Goal: Transaction & Acquisition: Purchase product/service

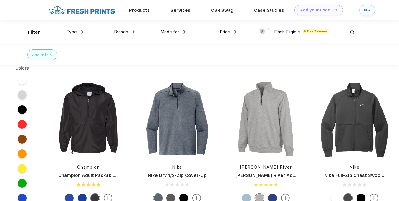
scroll to position [5, 0]
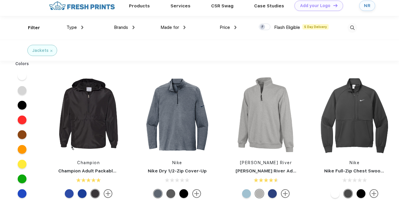
click at [24, 18] on div "Filter Type Shirts Sweaters Bottoms Accessories Hats Tanks Jackets Jerseys Polo…" at bounding box center [199, 28] width 399 height 24
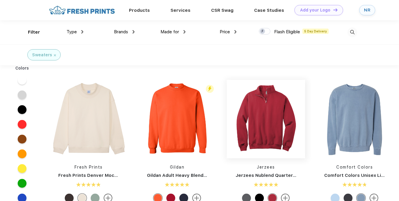
scroll to position [20, 0]
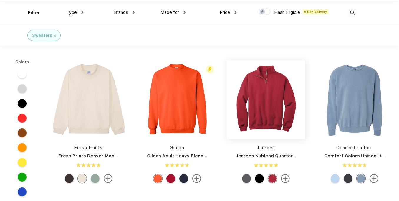
click at [267, 98] on img at bounding box center [266, 99] width 78 height 78
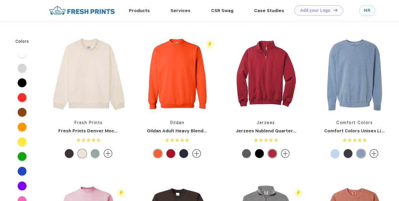
scroll to position [20, 0]
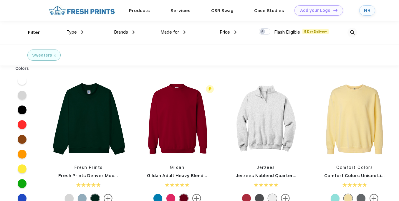
click at [351, 33] on img at bounding box center [353, 33] width 10 height 10
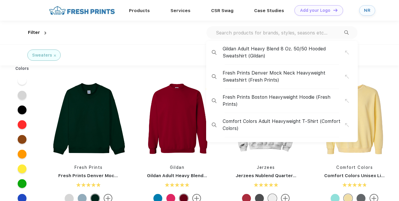
click at [293, 35] on input "text" at bounding box center [280, 32] width 129 height 6
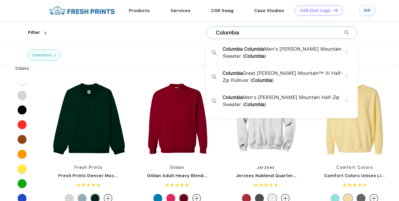
type input "Columbia"
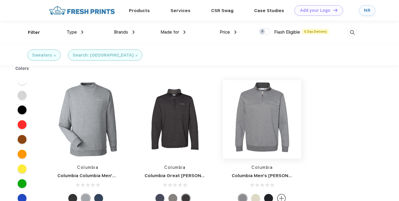
click at [272, 99] on img at bounding box center [262, 119] width 78 height 78
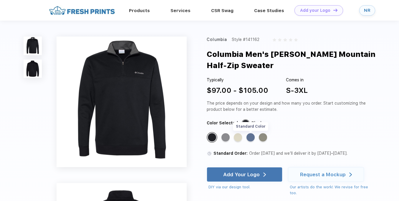
click at [251, 137] on div "Standard Color" at bounding box center [251, 137] width 8 height 8
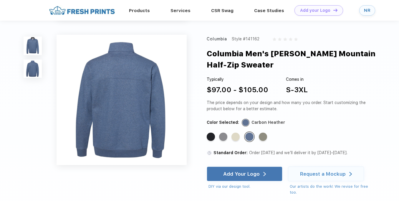
scroll to position [133, 0]
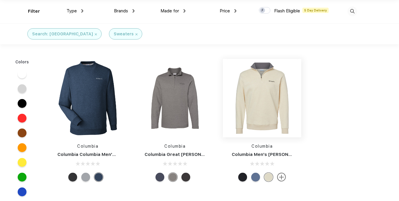
scroll to position [22, 0]
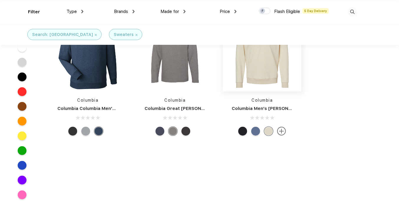
click at [269, 82] on img at bounding box center [262, 52] width 78 height 78
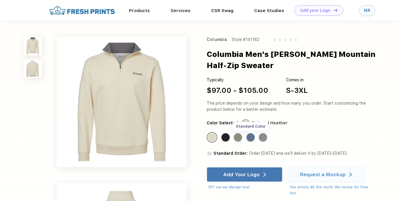
click at [252, 137] on div "Standard Color" at bounding box center [251, 137] width 8 height 8
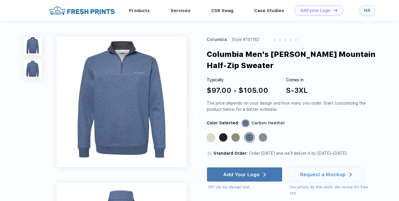
click at [254, 39] on div "Style #141162" at bounding box center [246, 40] width 28 height 6
copy div "141162"
